Goal: Navigation & Orientation: Understand site structure

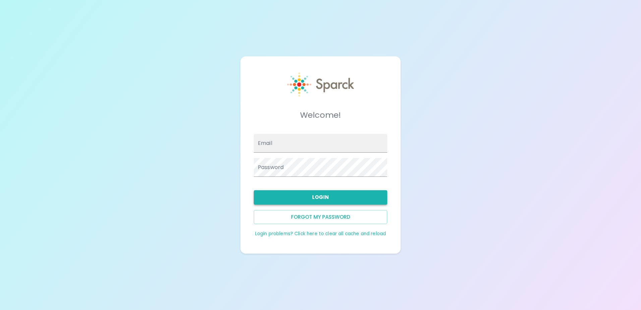
type input "[EMAIL_ADDRESS][DOMAIN_NAME]"
click at [360, 199] on button "Login" at bounding box center [320, 197] width 133 height 14
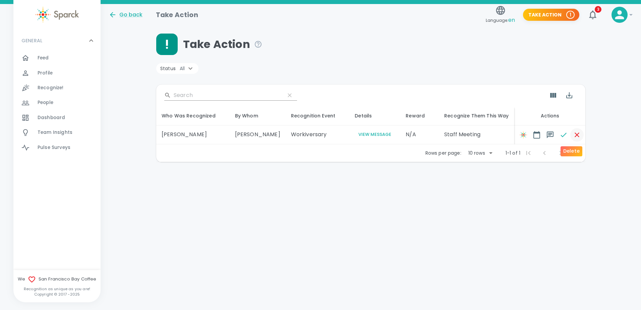
click at [573, 134] on icon "button" at bounding box center [577, 135] width 8 height 8
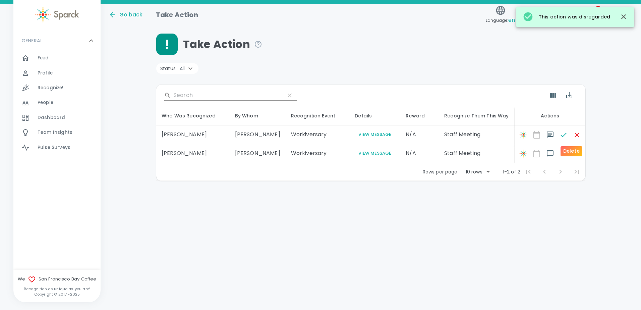
click at [573, 136] on span at bounding box center [577, 134] width 13 height 13
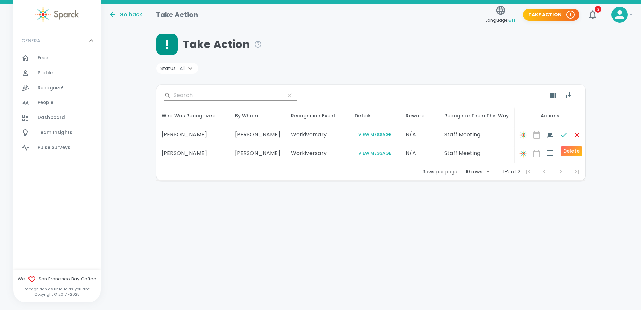
click at [571, 133] on span at bounding box center [577, 134] width 13 height 13
click at [572, 152] on span at bounding box center [577, 153] width 13 height 13
click at [553, 13] on button "Take Action 1" at bounding box center [551, 15] width 56 height 12
click at [597, 15] on icon "button" at bounding box center [593, 14] width 11 height 11
click at [571, 134] on span at bounding box center [577, 134] width 13 height 13
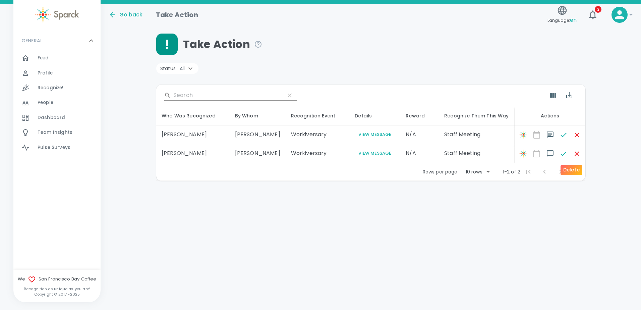
click at [571, 152] on span at bounding box center [577, 153] width 13 height 13
click at [44, 55] on span "Feed" at bounding box center [43, 58] width 11 height 7
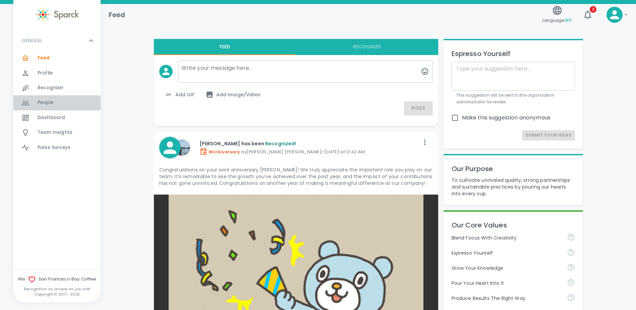
click at [49, 97] on div "People 0" at bounding box center [56, 102] width 87 height 15
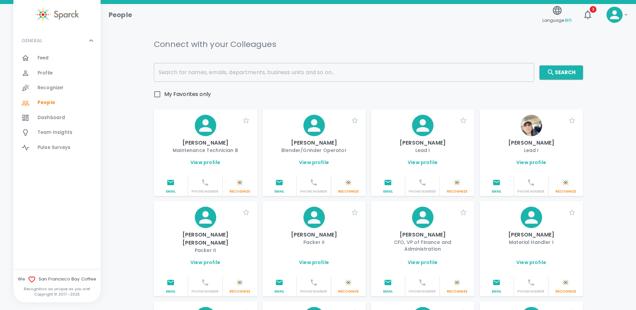
click at [154, 93] on input "My Favorites only" at bounding box center [157, 94] width 14 height 14
checkbox input "true"
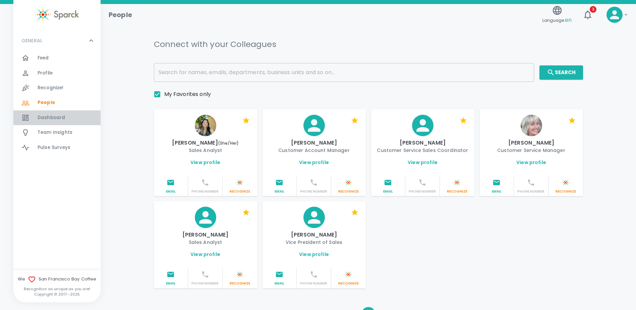
click at [53, 117] on span "Dashboard" at bounding box center [52, 117] width 28 height 7
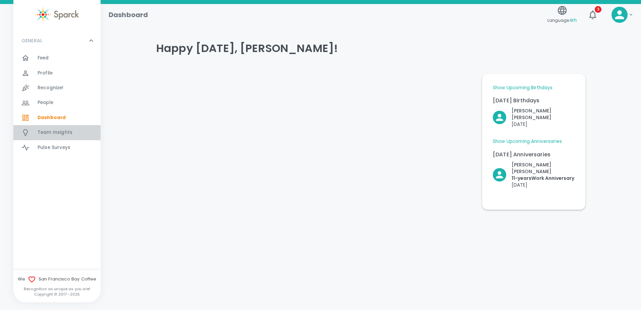
click at [67, 134] on span "Team Insights" at bounding box center [55, 132] width 35 height 7
